Goal: Communication & Community: Share content

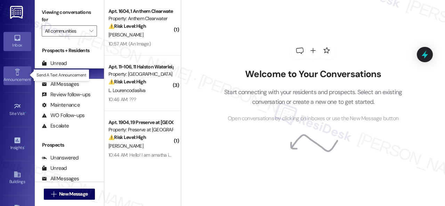
click at [17, 76] on div "Announcement •" at bounding box center [17, 79] width 35 height 7
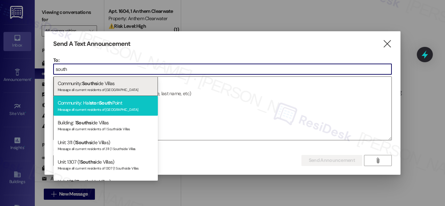
type input "south"
click at [96, 108] on div "Message all current residents of [GEOGRAPHIC_DATA]" at bounding box center [106, 109] width 96 height 6
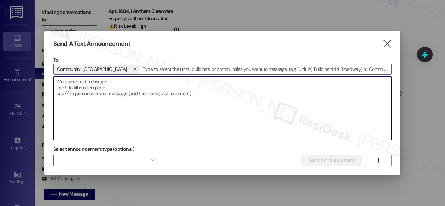
click at [117, 92] on textarea at bounding box center [223, 108] width 338 height 63
paste textarea "Hi {{first_name}}, We’re currently experiencing a property-wide internet outage…"
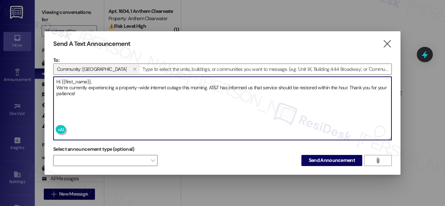
click at [100, 78] on textarea "Hi {{first_name}}, We’re currently experiencing a property-wide internet outage…" at bounding box center [223, 108] width 338 height 63
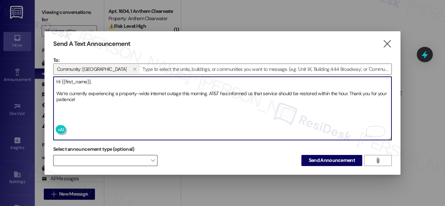
type textarea "Hi {{first_name}}, We’re currently experiencing a property-wide internet outage…"
click at [114, 162] on span at bounding box center [105, 160] width 104 height 11
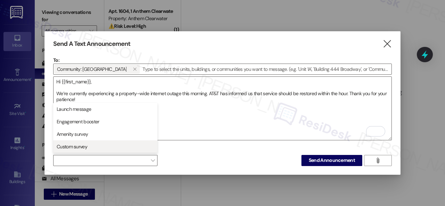
click at [80, 144] on span "Custom survey" at bounding box center [72, 146] width 31 height 7
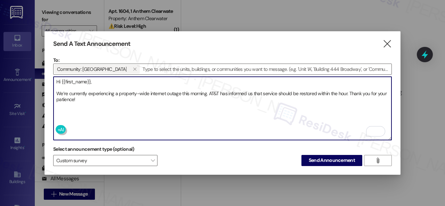
click at [220, 123] on textarea "Hi {{first_name}}, We’re currently experiencing a property-wide internet outage…" at bounding box center [223, 108] width 338 height 63
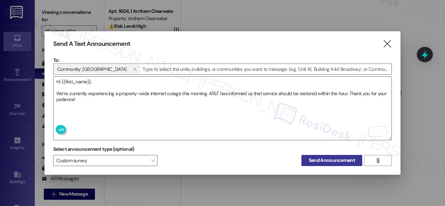
click at [326, 160] on span "Send Announcement" at bounding box center [332, 160] width 46 height 7
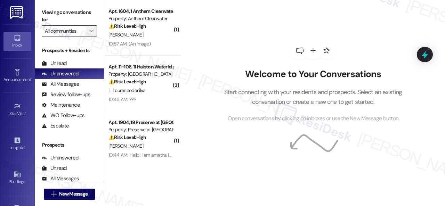
click at [94, 28] on span "" at bounding box center [91, 30] width 7 height 11
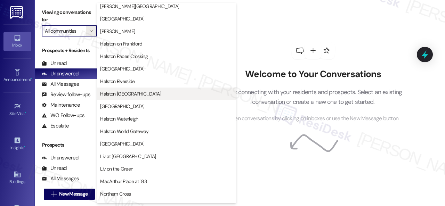
scroll to position [243, 0]
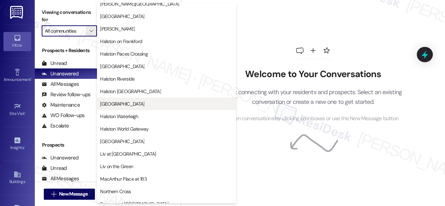
click at [124, 106] on span "[GEOGRAPHIC_DATA]" at bounding box center [122, 103] width 44 height 7
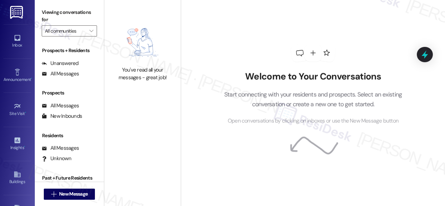
type input "[GEOGRAPHIC_DATA]"
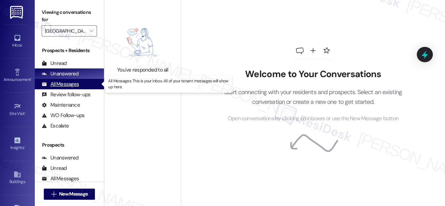
click at [60, 82] on div "All Messages" at bounding box center [60, 84] width 37 height 7
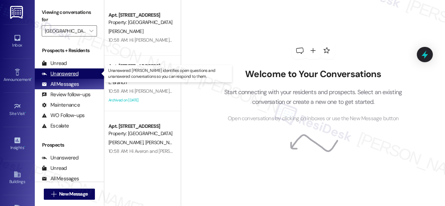
click at [57, 73] on div "Unanswered" at bounding box center [60, 73] width 37 height 7
